Goal: Complete application form

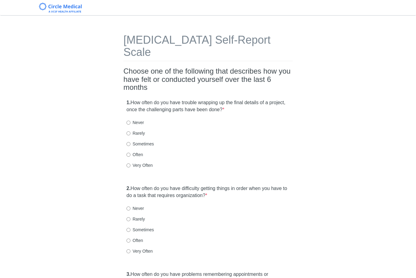
click at [243, 67] on h2 "Choose one of the following that describes how you have felt or conducted yours…" at bounding box center [208, 79] width 169 height 24
drag, startPoint x: 126, startPoint y: 142, endPoint x: 139, endPoint y: 143, distance: 13.1
click at [126, 143] on div "1. How often do you have trouble wrapping up the final details of a project, on…" at bounding box center [208, 136] width 169 height 81
click at [128, 153] on input "Often" at bounding box center [129, 155] width 4 height 4
radio input "true"
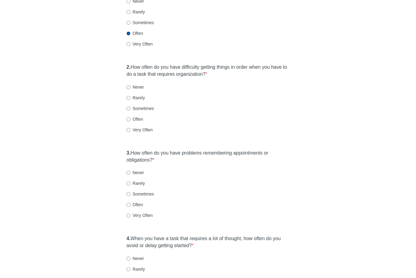
scroll to position [122, 0]
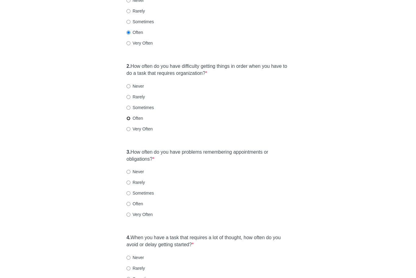
click at [128, 116] on input "Often" at bounding box center [129, 118] width 4 height 4
radio input "true"
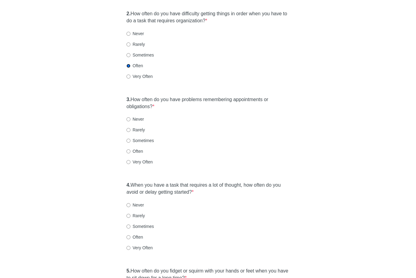
scroll to position [183, 0]
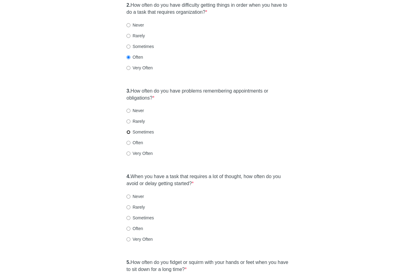
click at [130, 130] on input "Sometimes" at bounding box center [129, 132] width 4 height 4
radio input "true"
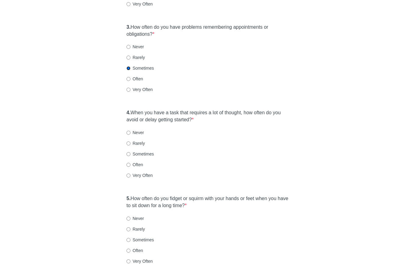
scroll to position [275, 0]
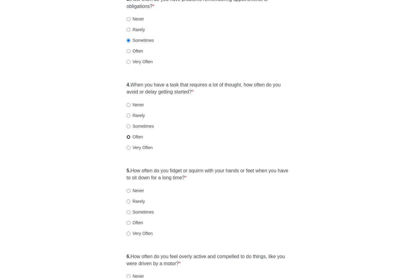
click at [129, 135] on input "Often" at bounding box center [129, 137] width 4 height 4
radio input "true"
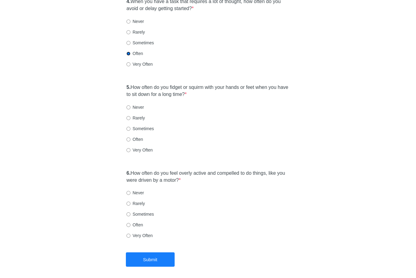
scroll to position [366, 0]
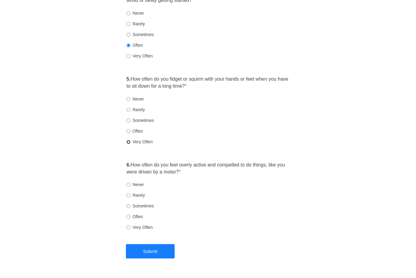
click at [127, 140] on input "Very Often" at bounding box center [129, 142] width 4 height 4
radio input "true"
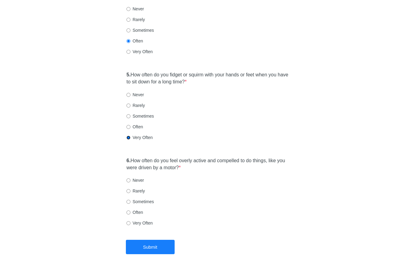
scroll to position [372, 0]
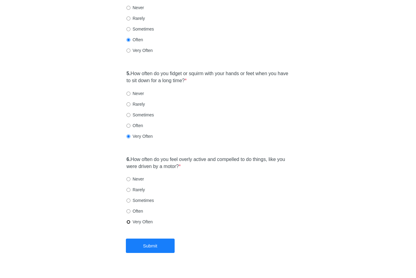
click at [129, 220] on input "Very Often" at bounding box center [129, 222] width 4 height 4
radio input "true"
drag, startPoint x: 148, startPoint y: 229, endPoint x: 171, endPoint y: 208, distance: 30.9
click at [149, 238] on button "Submit" at bounding box center [150, 245] width 49 height 14
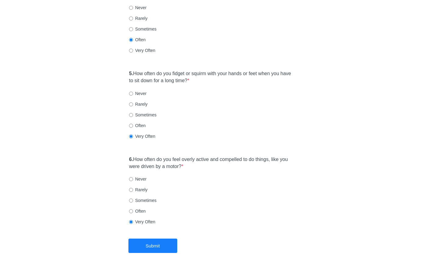
scroll to position [0, 0]
